Goal: Information Seeking & Learning: Learn about a topic

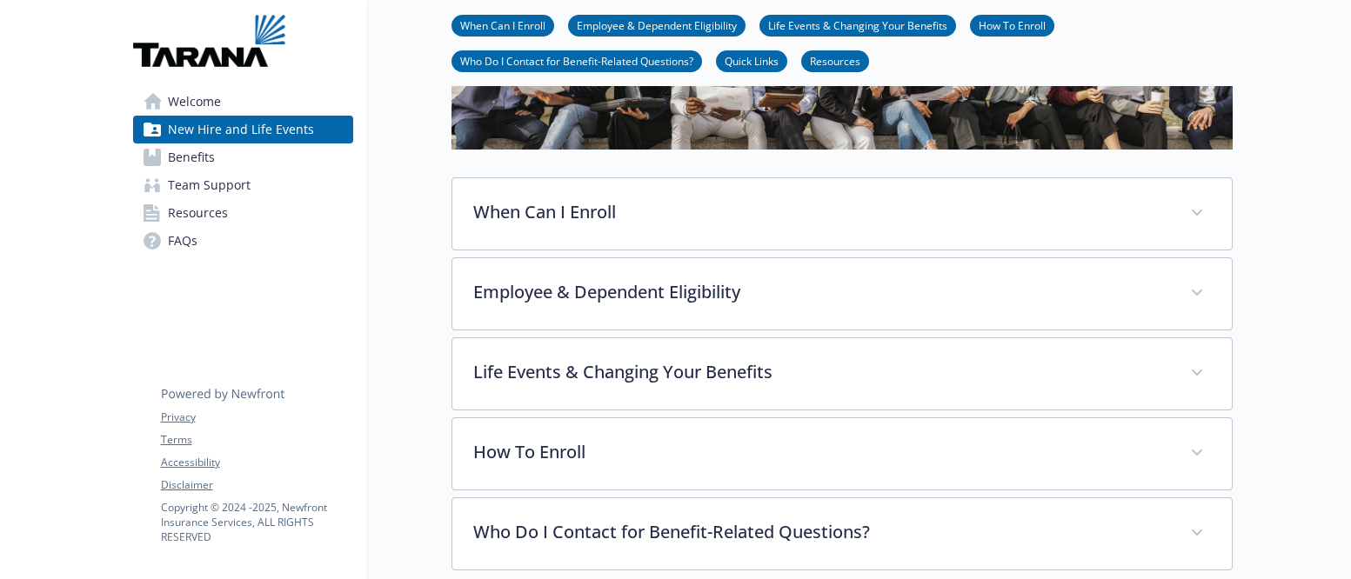
scroll to position [715, 0]
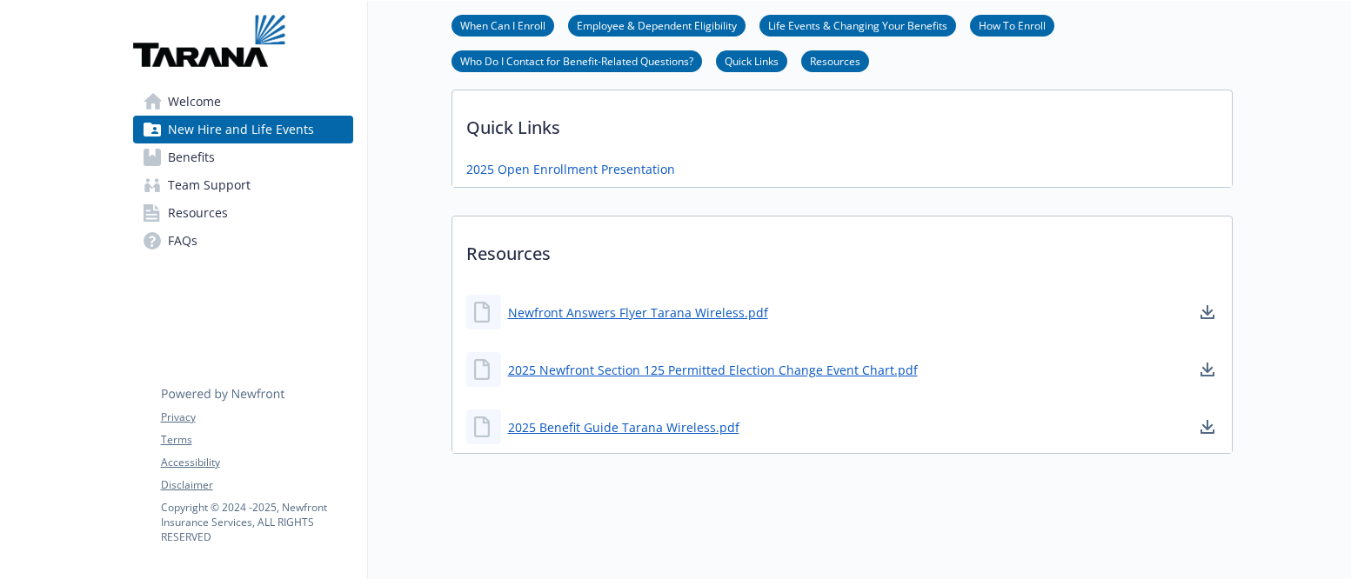
click at [213, 156] on span "Benefits" at bounding box center [191, 158] width 47 height 28
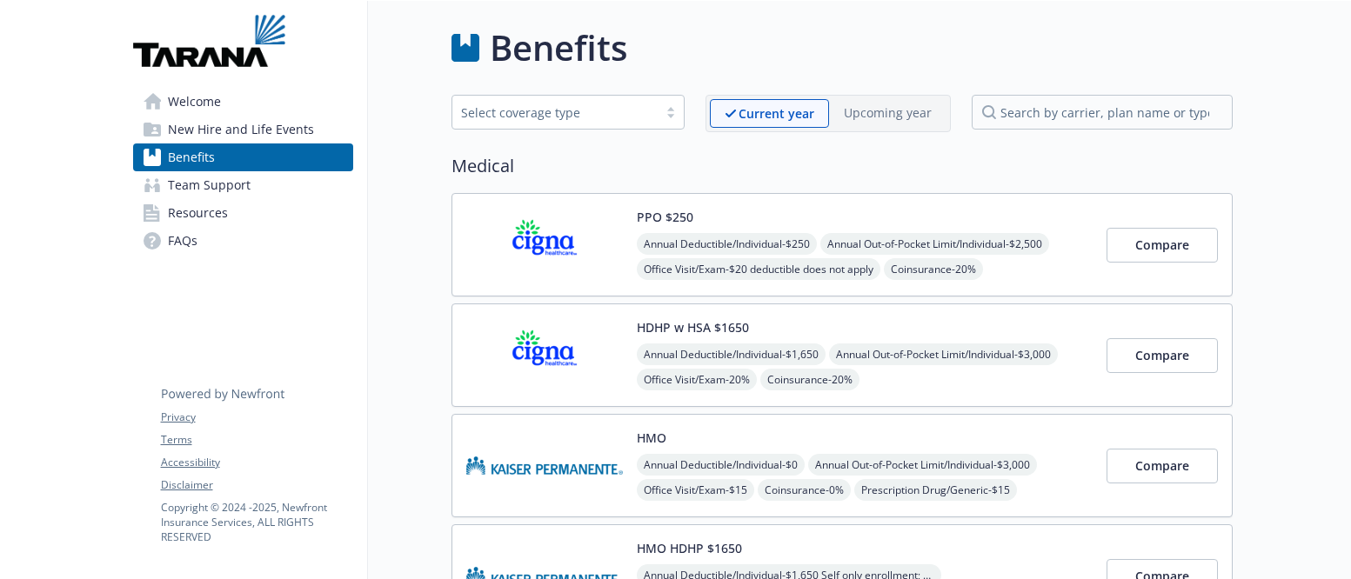
click at [243, 65] on img at bounding box center [209, 41] width 152 height 52
click at [197, 105] on span "Welcome" at bounding box center [194, 102] width 53 height 28
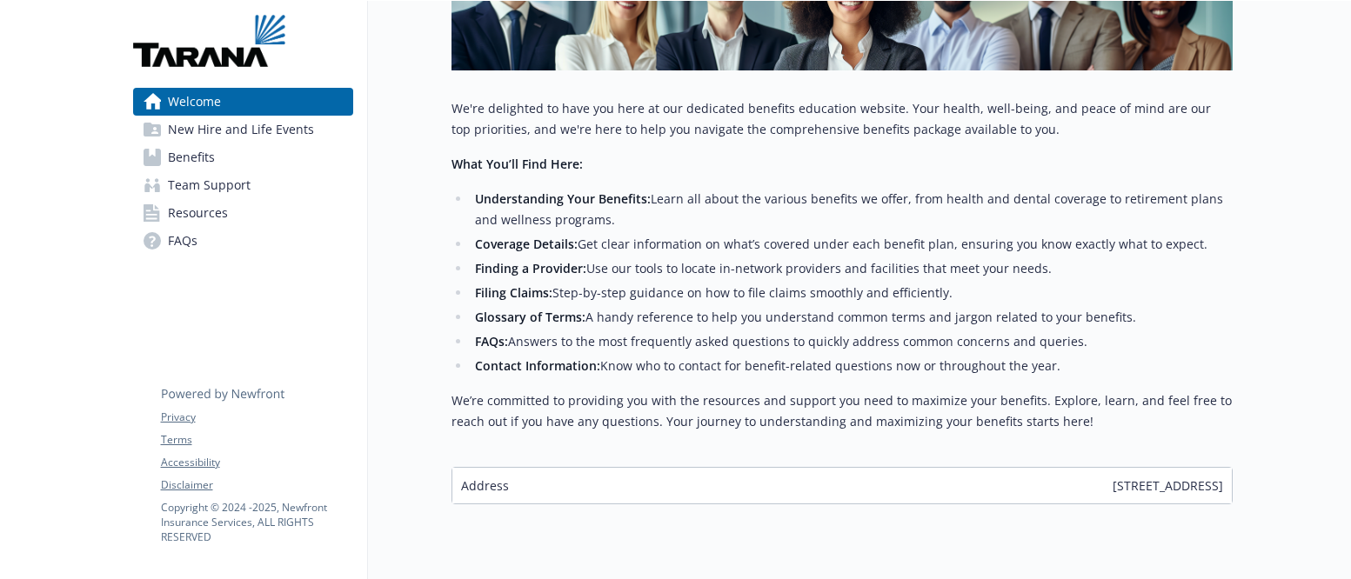
scroll to position [407, 0]
